Goal: Register for event/course

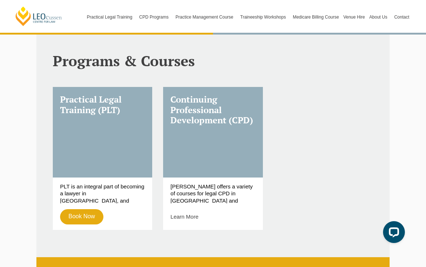
scroll to position [196, 0]
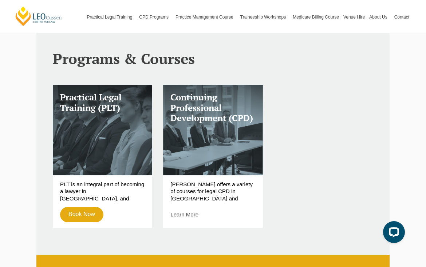
click at [86, 216] on link "Book Now" at bounding box center [81, 214] width 43 height 15
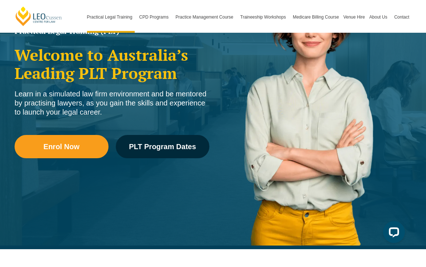
click at [150, 153] on link "PLT Program Dates" at bounding box center [163, 146] width 94 height 23
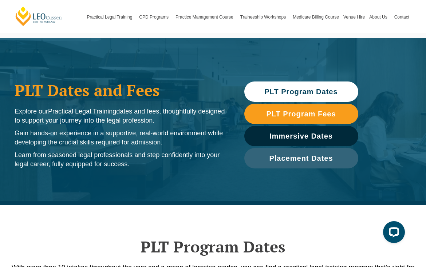
scroll to position [8, 0]
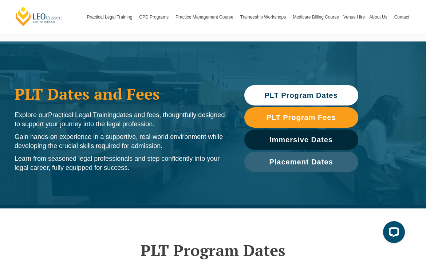
click at [329, 120] on span "PLT Program Fees" at bounding box center [301, 117] width 70 height 7
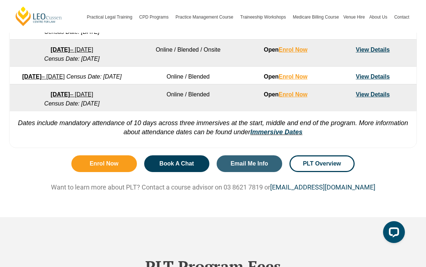
scroll to position [811, 0]
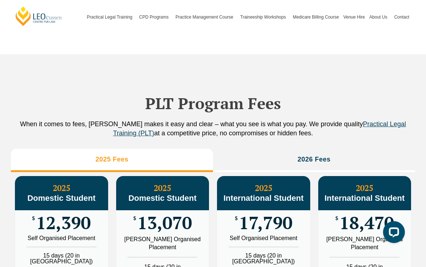
click at [324, 164] on h3 "2026 Fees" at bounding box center [314, 160] width 33 height 8
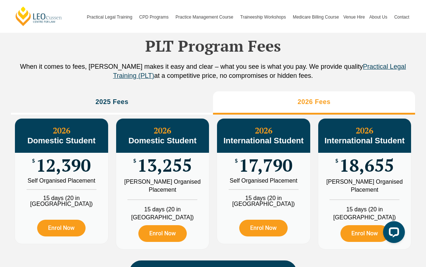
scroll to position [802, 0]
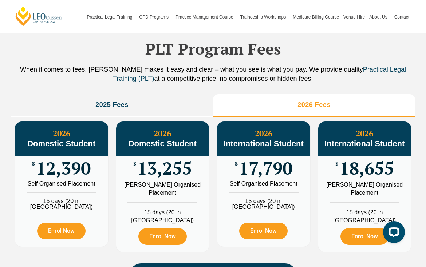
click at [83, 105] on li "2025 Fees" at bounding box center [112, 105] width 202 height 23
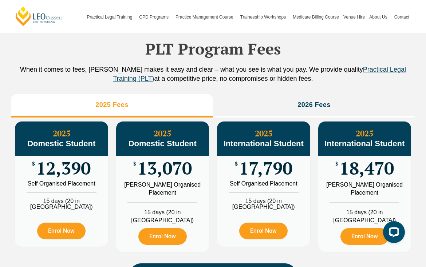
click at [95, 101] on div "PLT Program Fees When it comes to fees, [PERSON_NAME] makes it easy and clear –…" at bounding box center [213, 155] width 405 height 310
click at [353, 118] on li "2026 Fees" at bounding box center [314, 105] width 202 height 23
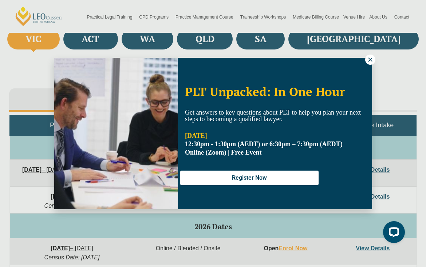
scroll to position [277, 0]
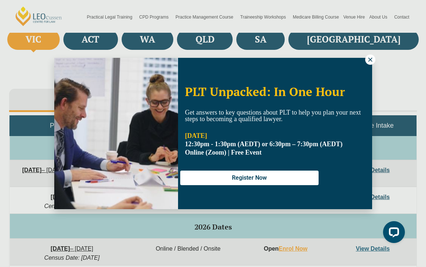
click at [363, 61] on div "PLT Unpacked: In One Hour Get answers to key questions about PLT to help you pl…" at bounding box center [213, 134] width 318 height 152
click at [363, 60] on div "PLT Unpacked: In One Hour Get answers to key questions about PLT to help you pl…" at bounding box center [213, 134] width 318 height 152
click at [367, 64] on button at bounding box center [371, 60] width 10 height 10
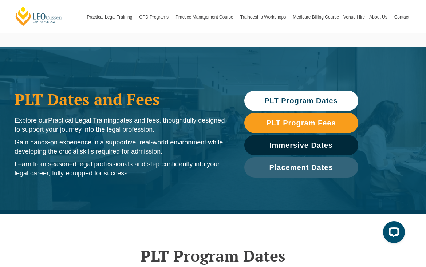
scroll to position [3, 0]
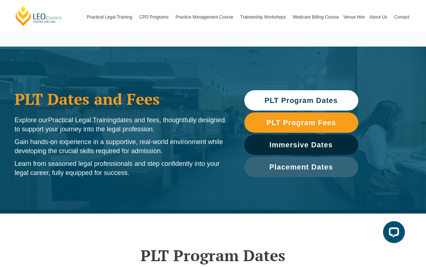
click at [329, 99] on span "PLT Program Dates" at bounding box center [301, 100] width 73 height 7
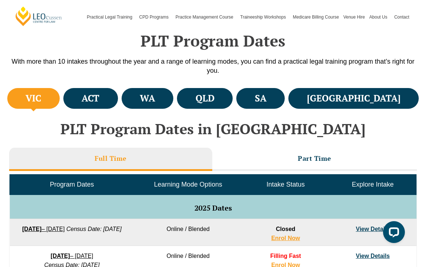
scroll to position [220, 0]
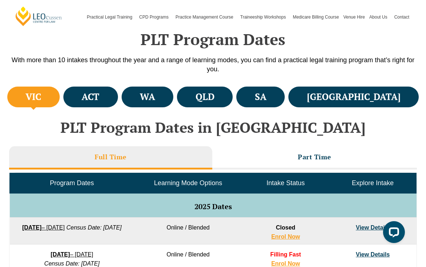
click at [327, 147] on li "Part Time" at bounding box center [314, 158] width 205 height 23
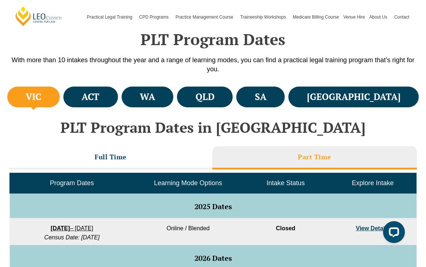
scroll to position [234, 0]
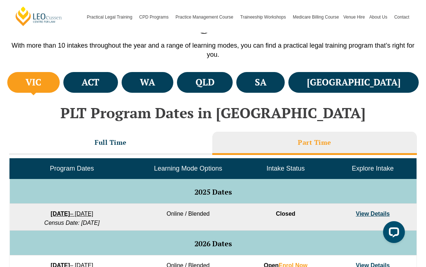
click at [97, 129] on div "Full Time Part Time Program Dates Learning Mode Options Intake Status Explore I…" at bounding box center [213, 266] width 408 height 276
click at [92, 139] on li "Full Time" at bounding box center [110, 143] width 203 height 23
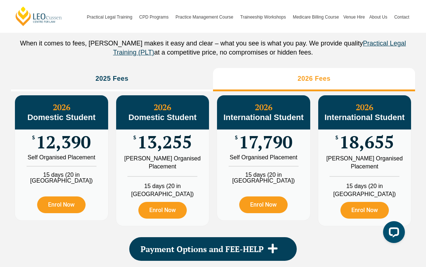
scroll to position [834, 0]
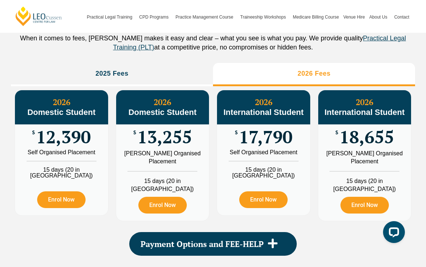
click at [368, 203] on link "Enrol Now" at bounding box center [365, 205] width 48 height 17
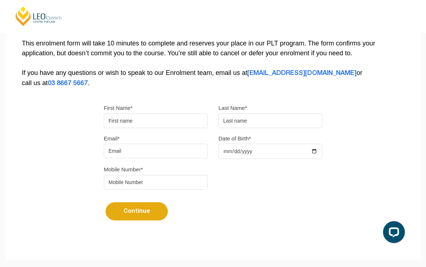
scroll to position [147, 0]
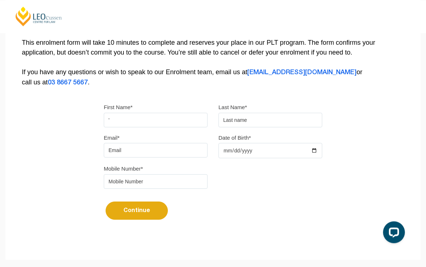
type input "'"
click at [191, 124] on input "'" at bounding box center [156, 120] width 104 height 15
click at [180, 118] on input "'" at bounding box center [156, 120] width 104 height 15
click at [183, 121] on input "'" at bounding box center [156, 120] width 104 height 15
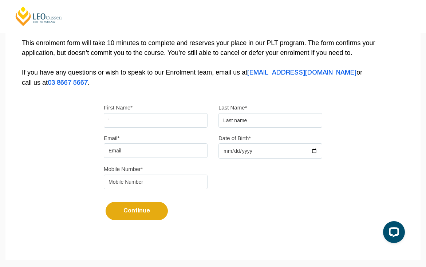
click at [183, 121] on input "'" at bounding box center [156, 120] width 104 height 15
click at [194, 123] on input "'" at bounding box center [156, 120] width 104 height 15
click at [195, 125] on input "'" at bounding box center [156, 120] width 104 height 15
click at [188, 123] on input "First Name*" at bounding box center [156, 120] width 104 height 15
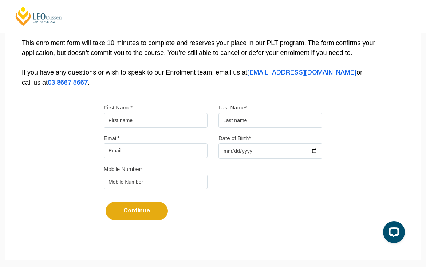
click at [173, 121] on input "First Name*" at bounding box center [156, 120] width 104 height 15
click at [165, 122] on input "First Name*" at bounding box center [156, 120] width 104 height 15
click at [256, 127] on input "text" at bounding box center [271, 120] width 104 height 15
click at [262, 115] on input "text" at bounding box center [271, 120] width 104 height 15
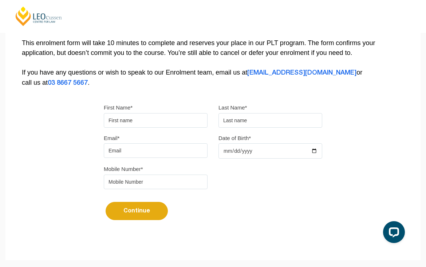
click at [261, 122] on input "text" at bounding box center [271, 120] width 104 height 15
click at [255, 121] on input "text" at bounding box center [271, 120] width 104 height 15
click at [254, 118] on input "text" at bounding box center [271, 120] width 104 height 15
paste input "'"
click at [259, 122] on input "'" at bounding box center [271, 120] width 104 height 15
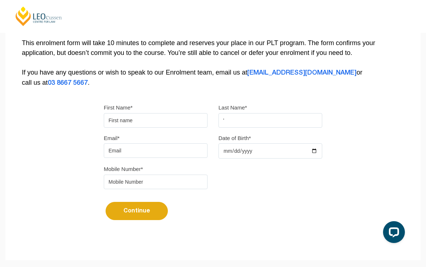
type input "'"
click at [264, 159] on input "Date of Birth*" at bounding box center [271, 151] width 104 height 15
type input "2004-05-26"
click at [288, 118] on input "'" at bounding box center [271, 120] width 104 height 15
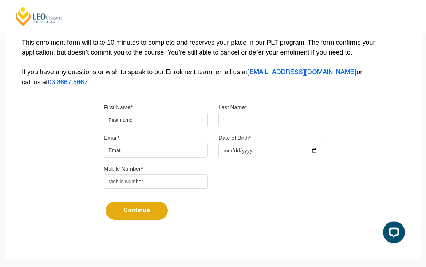
click at [290, 128] on input "'" at bounding box center [271, 120] width 104 height 15
click at [289, 121] on input "'" at bounding box center [271, 120] width 104 height 15
click at [183, 189] on input "tel" at bounding box center [156, 182] width 104 height 15
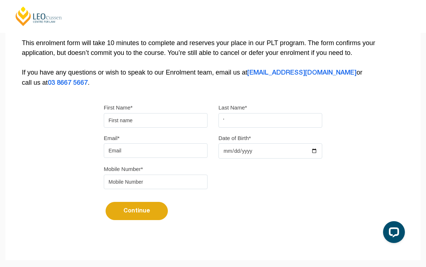
click at [185, 181] on input "tel" at bounding box center [156, 182] width 104 height 15
click at [180, 175] on div "Mobile Number*" at bounding box center [155, 176] width 115 height 25
click at [181, 185] on input "tel" at bounding box center [156, 182] width 104 height 15
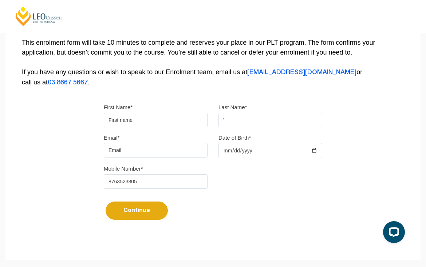
type input "8763523805"
click at [182, 146] on input "Email*" at bounding box center [156, 150] width 104 height 15
type input "britanyhenry1@gmail.com"
click at [179, 115] on input "First Name*" at bounding box center [156, 120] width 104 height 15
click at [224, 249] on form "Please note that your information is saved on our server as you enter it. Step …" at bounding box center [212, 250] width 415 height 22
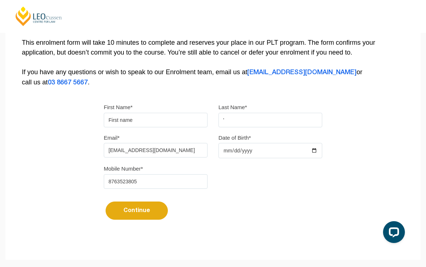
click at [176, 124] on input "First Name*" at bounding box center [156, 120] width 104 height 15
type input "Britany Henry"
click at [183, 114] on input "Britany Henry" at bounding box center [156, 120] width 104 height 15
click at [175, 121] on input "Britany Henry" at bounding box center [156, 120] width 104 height 15
click at [179, 118] on input "Britany Henry" at bounding box center [156, 120] width 104 height 15
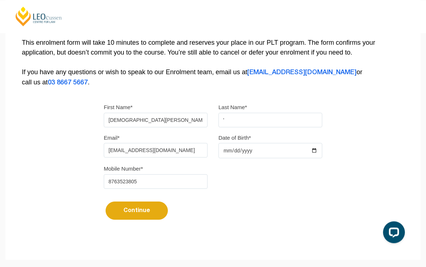
click at [299, 124] on input "'" at bounding box center [271, 120] width 104 height 15
click at [300, 117] on input "'" at bounding box center [271, 120] width 104 height 15
click at [293, 120] on input "'" at bounding box center [271, 120] width 104 height 15
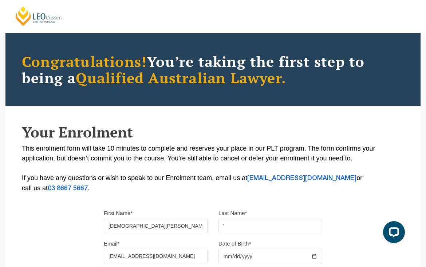
scroll to position [0, 0]
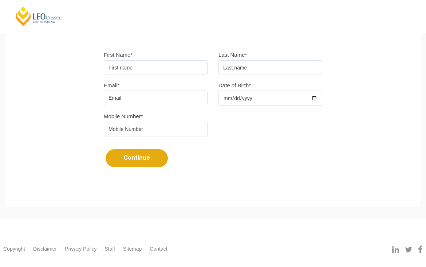
click at [121, 81] on div "First Name* Last Name*" at bounding box center [213, 65] width 230 height 31
click at [123, 68] on input "First Name*" at bounding box center [156, 67] width 104 height 15
type input "Britany"
click at [175, 99] on input "Email*" at bounding box center [156, 98] width 104 height 15
type input "britanyhenry1@gmail.com"
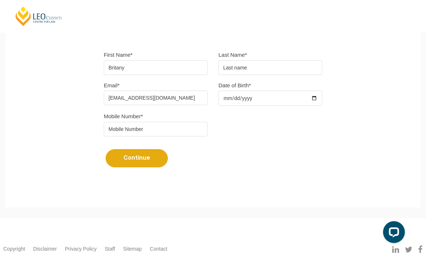
click at [279, 68] on input "text" at bounding box center [271, 67] width 104 height 15
type input "Henry"
click at [276, 98] on input "Date of Birth*" at bounding box center [271, 98] width 104 height 15
type input "2004-05-26"
click at [178, 136] on input "tel" at bounding box center [156, 129] width 104 height 15
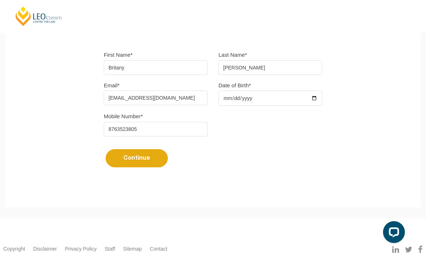
type input "8763523805"
click at [153, 164] on button "Continue" at bounding box center [137, 158] width 62 height 18
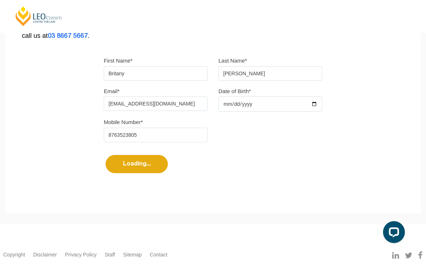
select select
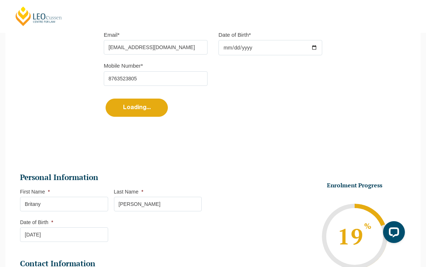
scroll to position [393, 0]
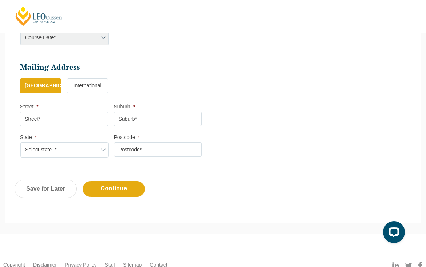
click at [79, 92] on label "International" at bounding box center [87, 85] width 41 height 15
click at [0, 0] on input "International" at bounding box center [0, 0] width 0 height 0
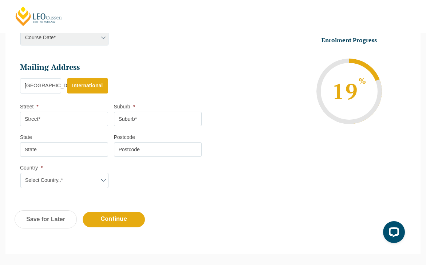
click at [79, 90] on label "International" at bounding box center [87, 85] width 41 height 15
click at [0, 0] on input "International" at bounding box center [0, 0] width 0 height 0
click at [63, 118] on input "Street *" at bounding box center [64, 119] width 88 height 15
click at [58, 116] on input "Street *" at bounding box center [64, 119] width 88 height 15
click at [61, 120] on input "Street *" at bounding box center [64, 119] width 88 height 15
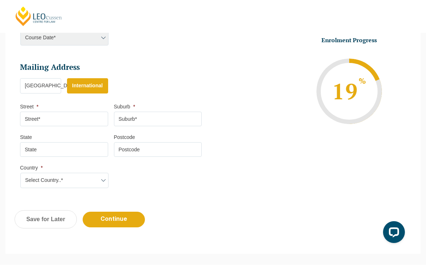
click at [253, 219] on div "Previous Continue Save for Later" at bounding box center [212, 223] width 415 height 40
click at [68, 118] on input "Street *" at bounding box center [64, 119] width 88 height 15
click at [181, 117] on input "Suburb *" at bounding box center [158, 119] width 88 height 15
click at [170, 156] on input "Postcode" at bounding box center [158, 149] width 88 height 15
type input "Smog moo"
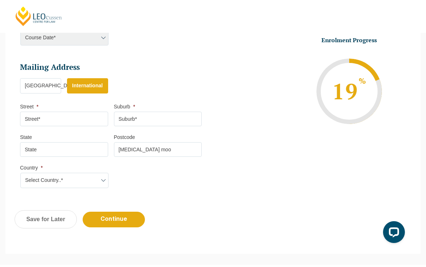
click at [227, 121] on li "Enrolment Progress 19 % Form Progress Download Course Guide enrolment@leocussen…" at bounding box center [307, 91] width 188 height 110
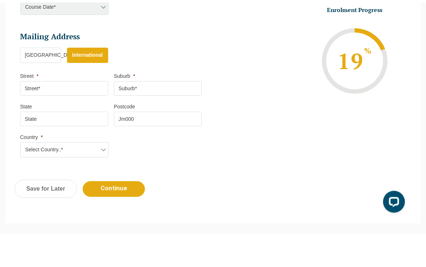
type input "Jm000"
click at [196, 112] on input "Suburb *" at bounding box center [158, 119] width 88 height 15
click at [43, 112] on input "Street *" at bounding box center [64, 119] width 88 height 15
type input "R"
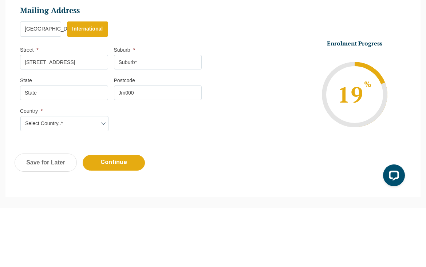
type input "49 morning side drive"
click at [47, 142] on input "State" at bounding box center [64, 149] width 88 height 15
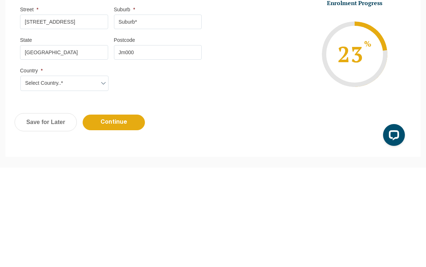
type input "Kingston"
click at [49, 173] on select "Select Country..* Afghanistan Åland Islands Albania Algeria American Samoa Ando…" at bounding box center [64, 180] width 88 height 15
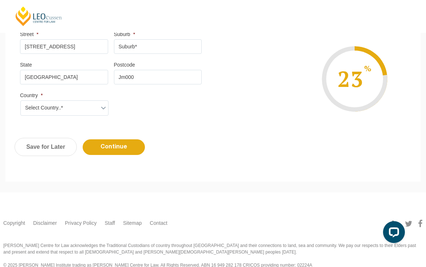
select select "Jamaica"
click at [159, 48] on input "Suburb *" at bounding box center [158, 46] width 88 height 15
click at [161, 52] on input "Suburb *" at bounding box center [158, 46] width 88 height 15
click at [180, 50] on input "Suburb *" at bounding box center [158, 46] width 88 height 15
type input "O"
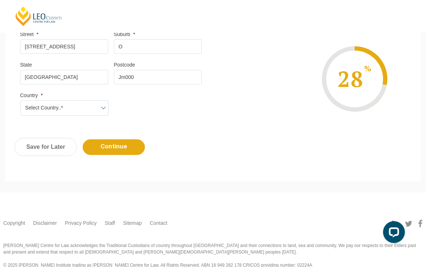
click at [128, 148] on input "Continue" at bounding box center [114, 148] width 62 height 16
select select
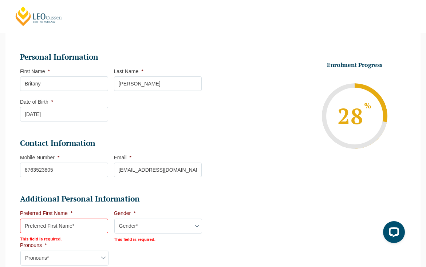
scroll to position [140, 0]
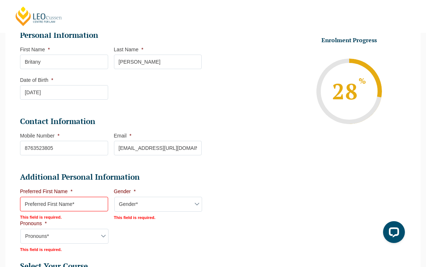
click at [191, 150] on input "britanyhenry1@gmail.com/" at bounding box center [158, 148] width 88 height 15
click at [179, 146] on input "britanyhenry1@gmail.com/" at bounding box center [158, 148] width 88 height 15
click at [190, 155] on input "britanyhenry1@gmail.com/" at bounding box center [158, 148] width 88 height 15
click at [192, 145] on input "britanyhenry1@gmail.com/" at bounding box center [158, 148] width 88 height 15
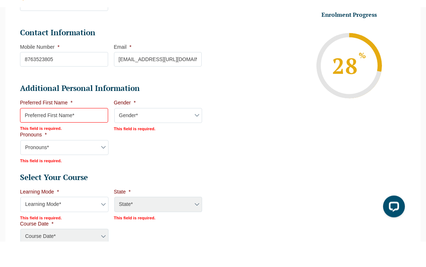
scroll to position [203, 0]
type input "britanyhenry1@gmail.com/"
click at [51, 126] on label "Preferred First Name *" at bounding box center [46, 129] width 52 height 6
click at [51, 134] on input "Preferred First Name *" at bounding box center [64, 141] width 88 height 15
click at [51, 126] on label "Preferred First Name *" at bounding box center [46, 129] width 52 height 6
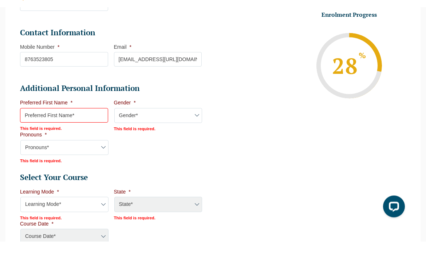
click at [51, 134] on input "Preferred First Name *" at bounding box center [64, 141] width 88 height 15
click at [49, 134] on input "Preferred First Name *" at bounding box center [64, 141] width 88 height 15
click at [55, 134] on input "Preferred First Name *" at bounding box center [64, 141] width 88 height 15
click at [195, 134] on select "Gender* Male Female Nonbinary Intersex Prefer not to disclose Other" at bounding box center [158, 141] width 88 height 15
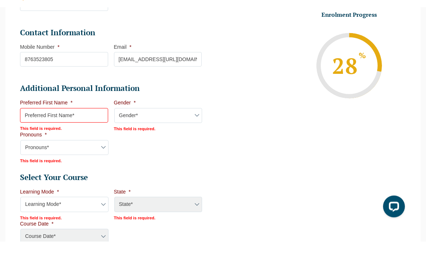
scroll to position [229, 0]
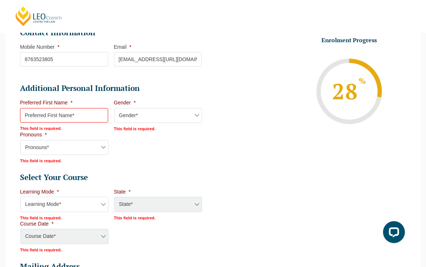
select select "Female"
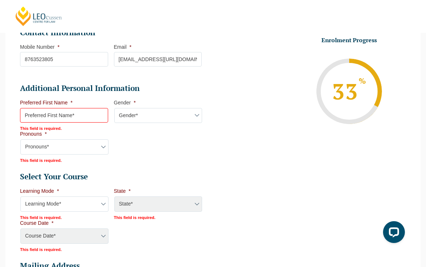
click at [109, 147] on select "Pronouns* She/Her/Hers He/Him/His They/Them/Theirs Other Prefer not to disclose" at bounding box center [64, 147] width 88 height 15
select select "She/Her/Hers"
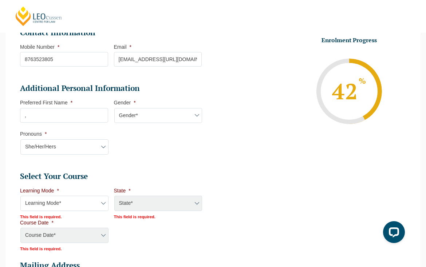
click at [56, 120] on input "," at bounding box center [64, 115] width 88 height 15
click at [52, 109] on input "," at bounding box center [64, 115] width 88 height 15
type input ","
click at [94, 204] on select "Learning Mode* Online Full Time Learning Online Part Time Learning Blended Full…" at bounding box center [64, 203] width 88 height 15
select select "Onsite Full Time Learning"
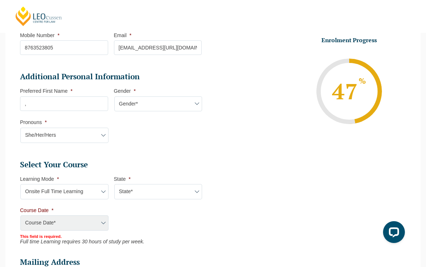
scroll to position [269, 0]
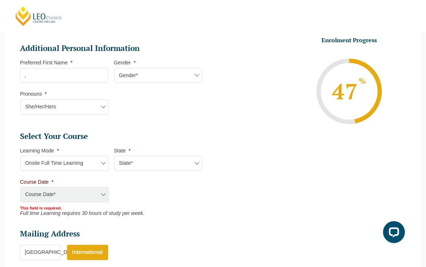
click at [180, 156] on select "State* VIC" at bounding box center [158, 163] width 88 height 15
select select "VIC"
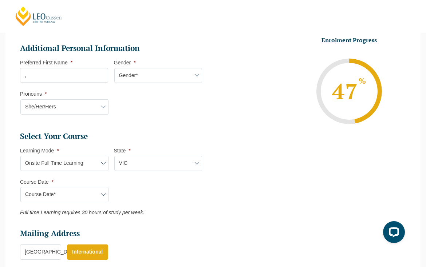
click at [97, 198] on select "Course Date* January 2026 (27-Jan-2026 to 12-Jun-2026) August 2026 (03-Aug-2026…" at bounding box center [64, 194] width 88 height 15
click at [101, 194] on select "Course Date* January 2026 (27-Jan-2026 to 12-Jun-2026) August 2026 (03-Aug-2026…" at bounding box center [64, 194] width 88 height 15
select select "August 2026 (03-Aug-2026 to 18-Dec-2026)"
type input "Intake 08 August 2026 FT"
type input "Practical Legal Training (VIC)"
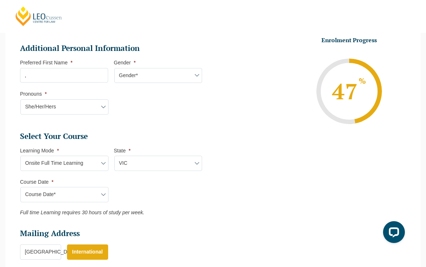
select select "VIC PLT (AUG) 2026 Full Time Onsite"
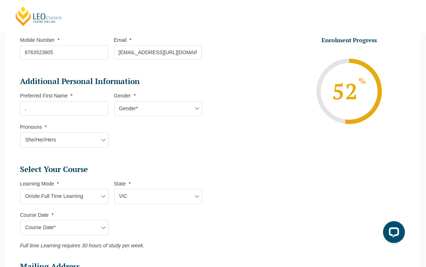
click at [59, 105] on input "," at bounding box center [64, 108] width 88 height 15
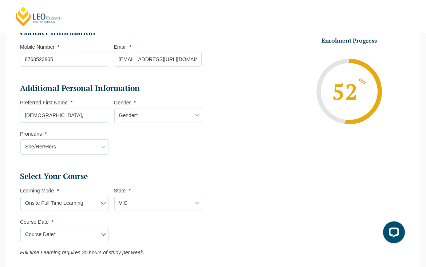
scroll to position [224, 0]
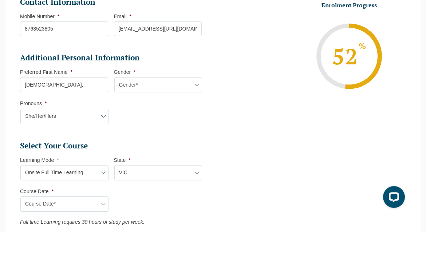
click at [66, 113] on input "Britany," at bounding box center [64, 120] width 88 height 15
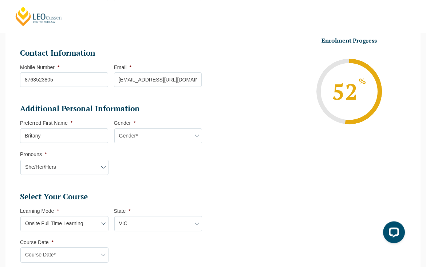
scroll to position [207, 0]
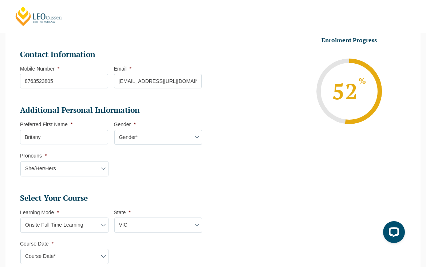
type input "Britany"
click at [193, 85] on input "britanyhenry1@gmail.com/" at bounding box center [158, 81] width 88 height 15
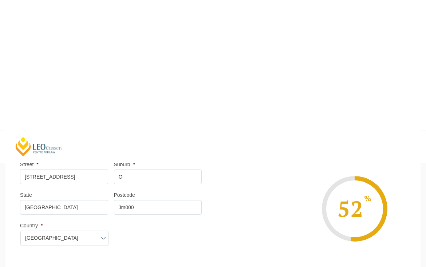
type input "britanyhenry1@gmail.com"
click at [134, 143] on input "Continue" at bounding box center [114, 148] width 62 height 16
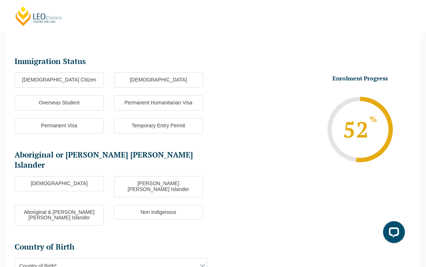
scroll to position [86, 0]
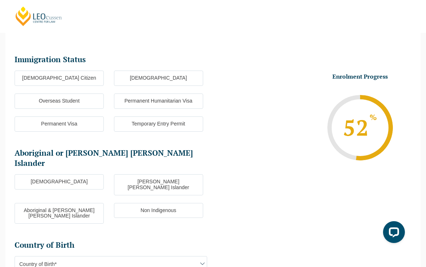
click at [66, 98] on label "Overseas Student" at bounding box center [59, 101] width 89 height 15
click at [0, 0] on input "Overseas Student" at bounding box center [0, 0] width 0 height 0
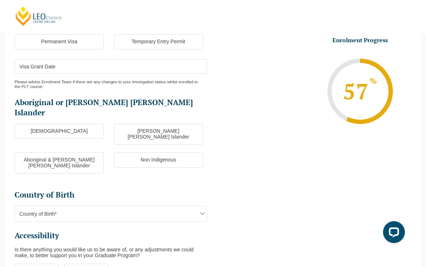
scroll to position [168, 0]
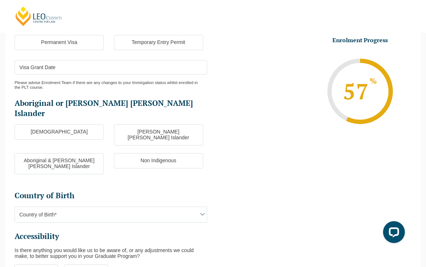
click at [174, 153] on label "Non Indigenous" at bounding box center [158, 160] width 89 height 15
click at [0, 0] on input "Non Indigenous" at bounding box center [0, 0] width 0 height 0
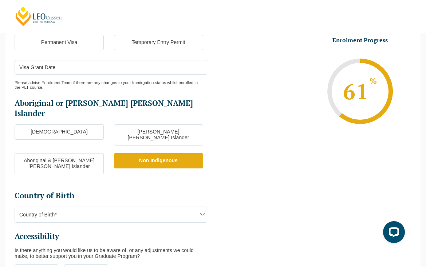
click at [198, 207] on span "Country of Birth*" at bounding box center [111, 214] width 192 height 15
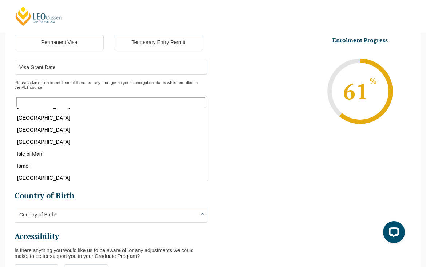
scroll to position [1300, 0]
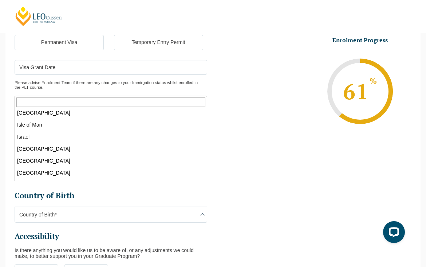
select select "Jamaica 8415"
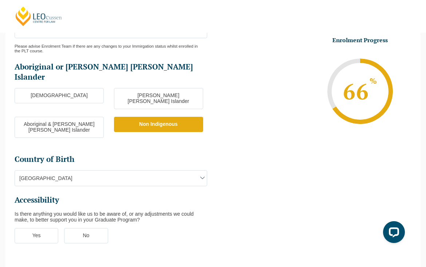
scroll to position [238, 0]
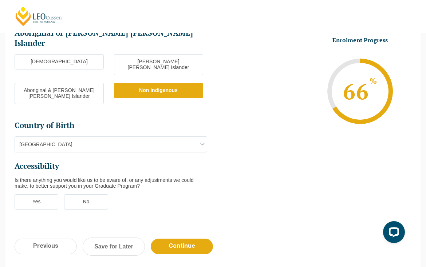
click at [52, 195] on label "Yes" at bounding box center [37, 202] width 44 height 15
click at [0, 0] on input "Yes" at bounding box center [0, 0] width 0 height 0
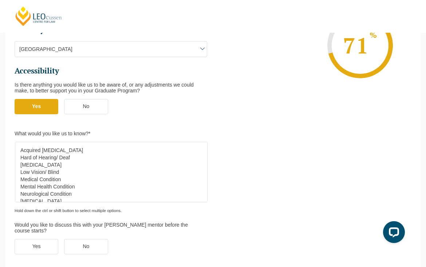
scroll to position [335, 0]
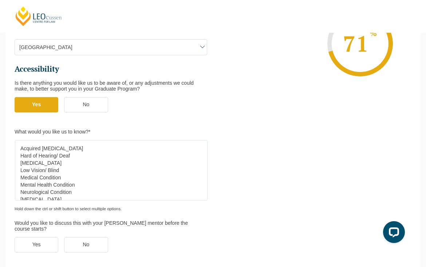
click at [46, 238] on label "Yes" at bounding box center [37, 245] width 44 height 15
click at [0, 0] on input "Yes" at bounding box center [0, 0] width 0 height 0
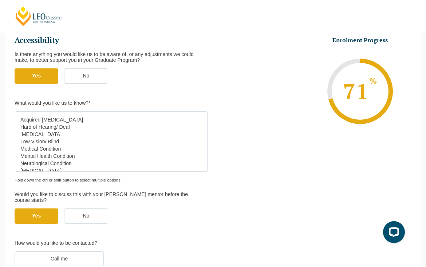
scroll to position [368, 0]
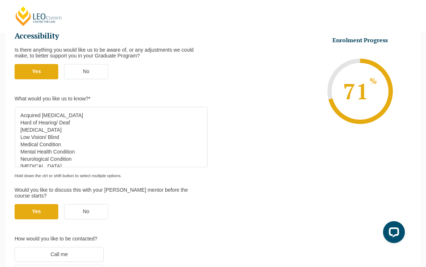
click at [0, 0] on input "Email me" at bounding box center [0, 0] width 0 height 0
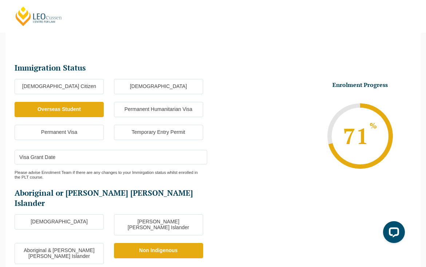
scroll to position [75, 0]
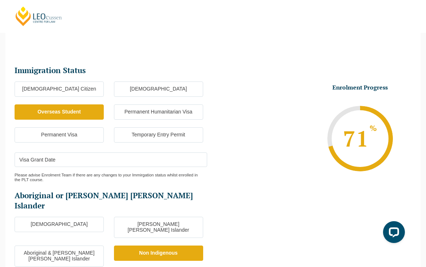
click at [133, 159] on input "Visa Grant Date" at bounding box center [111, 160] width 193 height 15
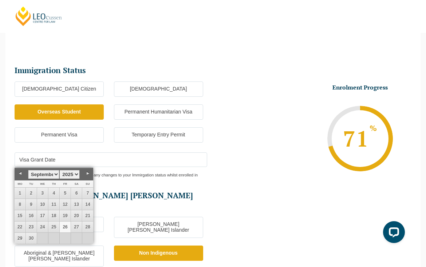
click at [50, 176] on select "January February March April May June July August September October November De…" at bounding box center [43, 174] width 31 height 9
click at [46, 173] on select "January February March April May June July August September October November De…" at bounding box center [43, 174] width 31 height 9
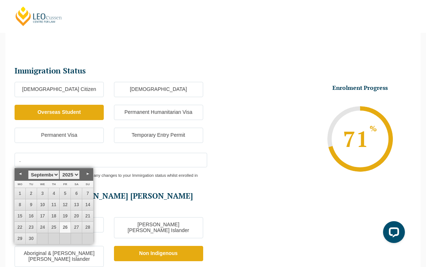
click at [54, 173] on select "January February March April May June July August September October November De…" at bounding box center [43, 175] width 31 height 9
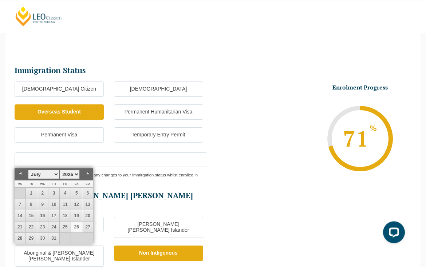
click at [71, 174] on select "1925 1926 1927 1928 1929 1930 1931 1932 1933 1934 1935 1936 1937 1938 1939 1940…" at bounding box center [69, 174] width 20 height 9
click at [58, 175] on select "January February March April May June July August September October November De…" at bounding box center [43, 174] width 31 height 9
click at [47, 174] on select "January February March April May June July August September October November De…" at bounding box center [43, 174] width 31 height 9
click at [67, 194] on link "1" at bounding box center [65, 193] width 11 height 11
type input "01-05-2026"
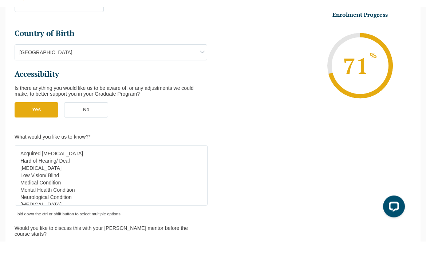
scroll to position [308, 0]
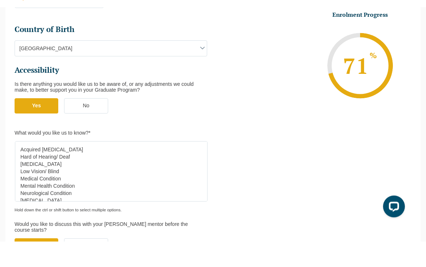
click at [46, 167] on select "Acquired Brain Injury Hard of Hearing/ Deaf Intellectual Disability Low Vision/…" at bounding box center [111, 197] width 193 height 60
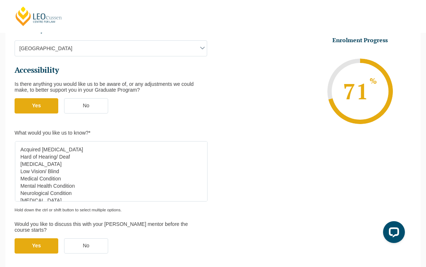
click at [79, 98] on label "No" at bounding box center [86, 105] width 44 height 15
click at [0, 0] on input "No" at bounding box center [0, 0] width 0 height 0
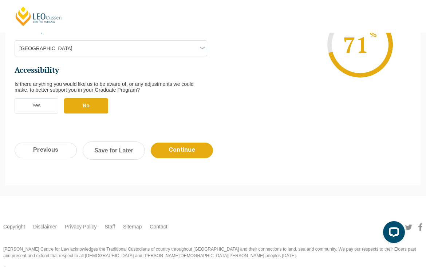
scroll to position [312, 0]
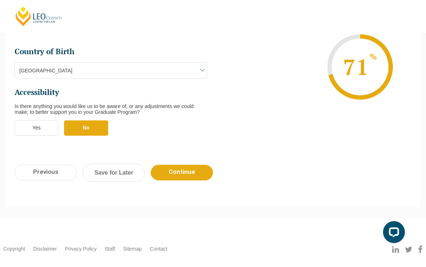
click at [188, 165] on input "Continue" at bounding box center [182, 173] width 62 height 16
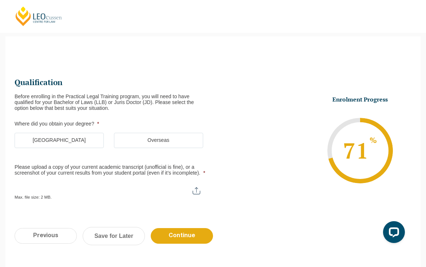
scroll to position [74, 0]
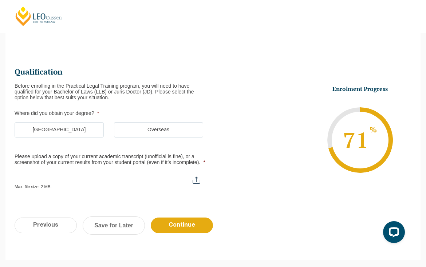
click at [181, 130] on label "Overseas" at bounding box center [158, 129] width 89 height 15
click at [0, 0] on input "Overseas" at bounding box center [0, 0] width 0 height 0
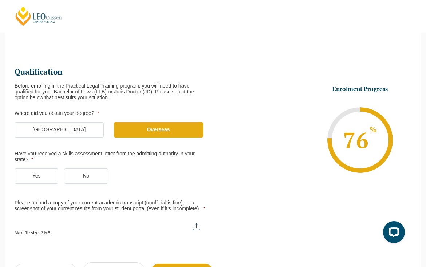
click at [94, 174] on label "No" at bounding box center [86, 176] width 44 height 15
click at [0, 0] on input "No" at bounding box center [0, 0] width 0 height 0
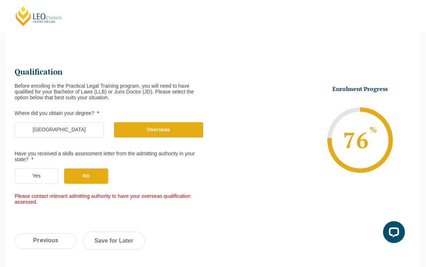
click at [20, 155] on label "Have you received a skills assessment letter from the admitting authority in yo…" at bounding box center [111, 157] width 193 height 12
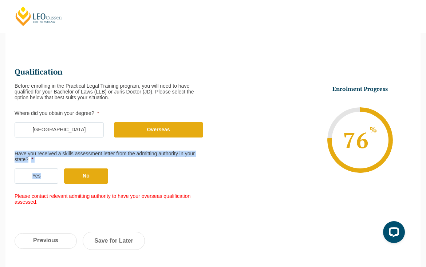
copy li "Have you received a skills assessment letter from the admitting authority in yo…"
copy label "Have you received a skills assessment letter from the admitting authority in yo…"
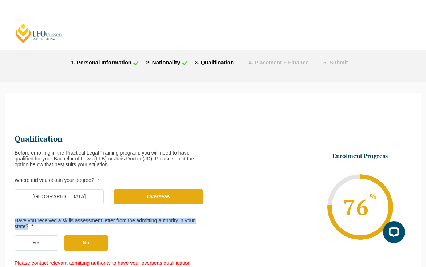
scroll to position [0, 0]
